Goal: Communication & Community: Answer question/provide support

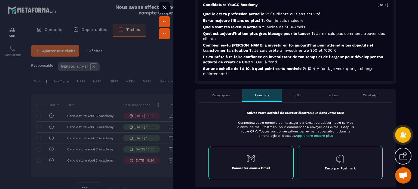
scroll to position [191, 0]
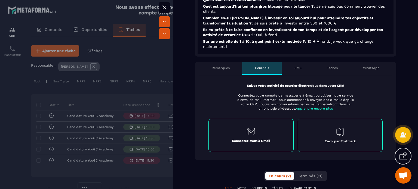
click at [224, 71] on div "Remarques" at bounding box center [220, 68] width 43 height 13
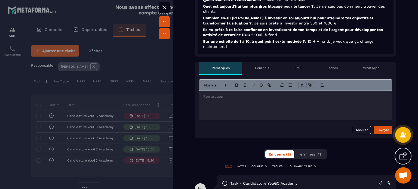
click at [220, 102] on div at bounding box center [295, 105] width 193 height 29
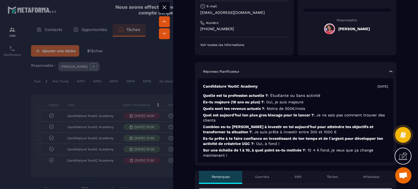
scroll to position [0, 0]
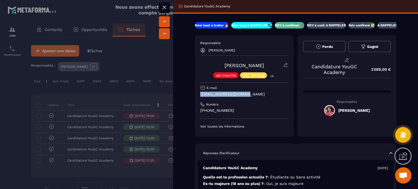
drag, startPoint x: 248, startPoint y: 93, endPoint x: 199, endPoint y: 95, distance: 49.3
click at [199, 95] on div "Responsable [PERSON_NAME] Robinard [PERSON_NAME] vsl inscrits VSL Mailing +4 E-…" at bounding box center [244, 86] width 99 height 102
copy p "[EMAIL_ADDRESS][DOMAIN_NAME]"
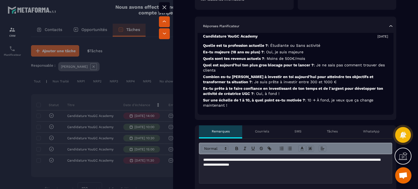
scroll to position [136, 0]
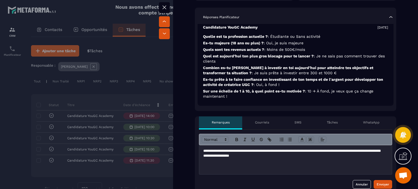
click at [279, 154] on p "**********" at bounding box center [293, 154] width 181 height 10
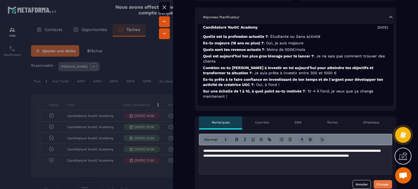
click at [387, 185] on button "Envoyer" at bounding box center [383, 184] width 19 height 9
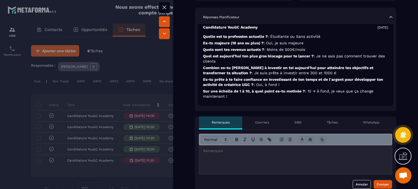
click at [162, 7] on icon at bounding box center [164, 7] width 7 height 7
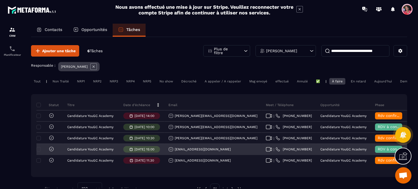
click at [194, 152] on div "[EMAIL_ADDRESS][DOMAIN_NAME]" at bounding box center [200, 149] width 62 height 5
